Goal: Find specific page/section: Find specific page/section

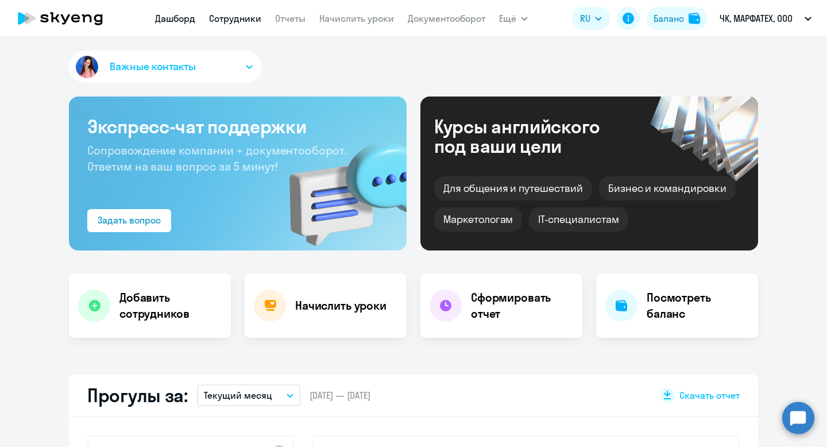
click at [246, 16] on link "Сотрудники" at bounding box center [235, 18] width 52 height 11
select select "30"
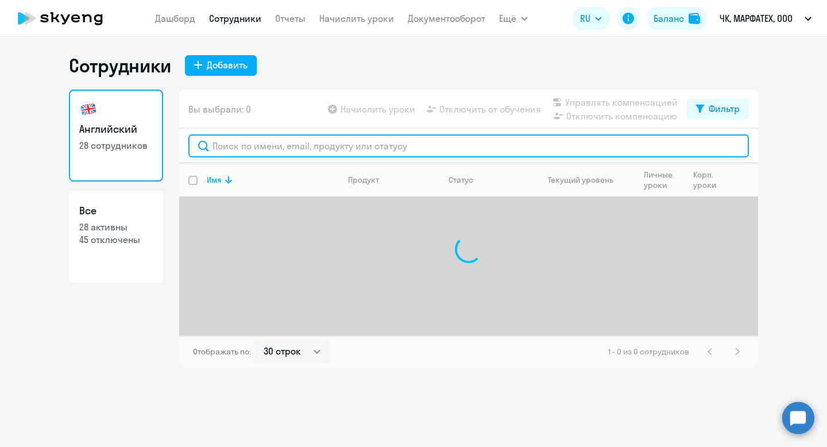
click at [267, 146] on input "text" at bounding box center [468, 145] width 561 height 23
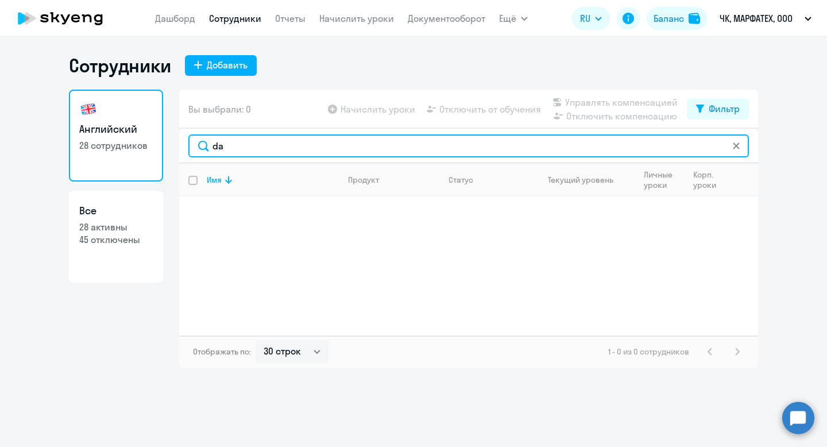
type input "d"
type input "Д"
